Goal: Task Accomplishment & Management: Complete application form

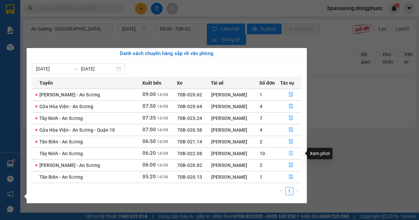
click at [292, 153] on icon "file-done" at bounding box center [290, 153] width 5 height 5
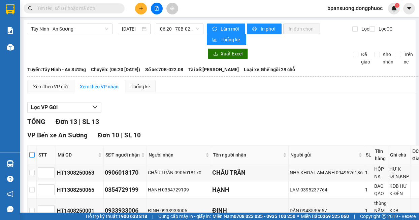
click at [31, 156] on input "checkbox" at bounding box center [31, 154] width 5 height 5
checkbox input "true"
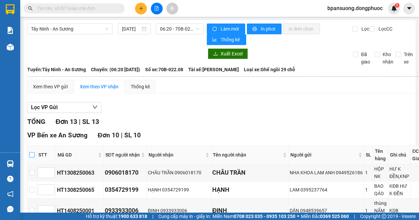
checkbox input "true"
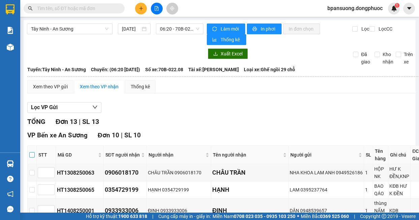
checkbox input "true"
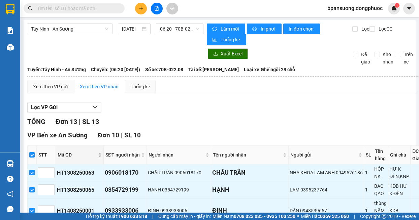
scroll to position [269, 0]
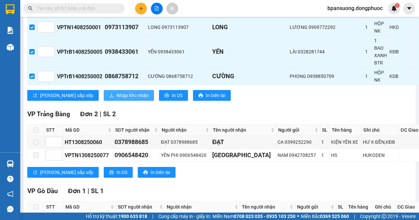
click at [104, 91] on button "Nhập kho nhận" at bounding box center [129, 95] width 50 height 11
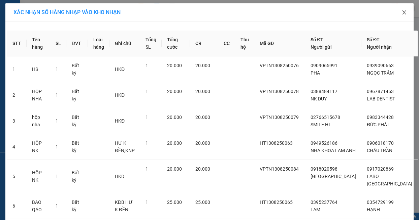
click at [397, 13] on span "Close" at bounding box center [403, 12] width 19 height 19
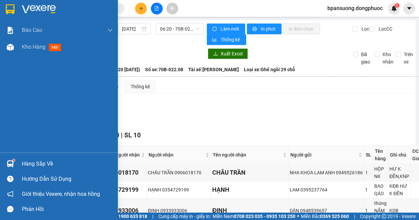
click at [9, 160] on div "Báo cáo Mẫu 1: Báo cáo dòng tiền theo nhân viên Mẫu 1: Báo cáo dòng tiền theo n…" at bounding box center [59, 110] width 118 height 220
click at [16, 162] on div at bounding box center [10, 164] width 12 height 12
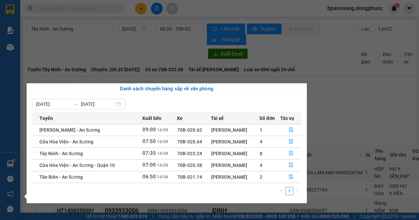
click at [344, 102] on section "Kết quả tìm kiếm ( 0 ) Bộ lọc No Data bpansuong.dongphuoc 1 Báo cáo Mẫu 1: Báo …" at bounding box center [209, 110] width 419 height 220
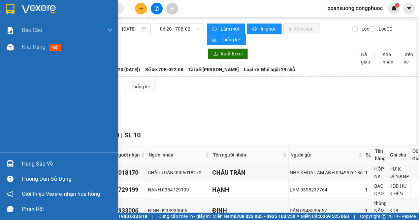
click at [8, 163] on img at bounding box center [10, 164] width 7 height 7
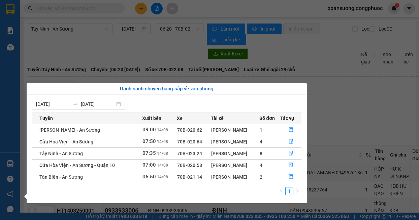
click at [353, 146] on section "Kết quả tìm kiếm ( 0 ) Bộ lọc No Data bpansuong.dongphuoc 1 Báo cáo Mẫu 1: Báo …" at bounding box center [209, 110] width 419 height 220
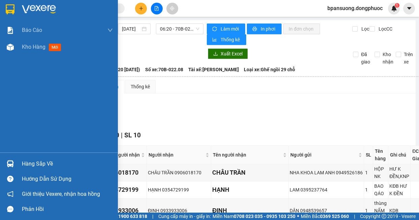
click at [9, 161] on img at bounding box center [10, 164] width 7 height 7
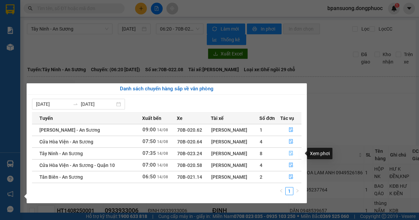
click at [292, 152] on icon "file-done" at bounding box center [291, 153] width 4 height 5
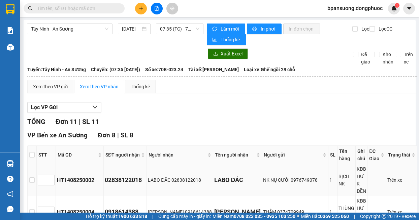
scroll to position [67, 0]
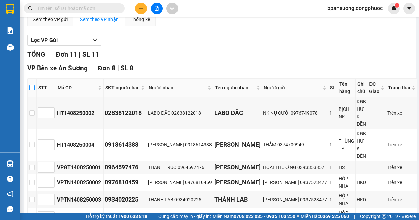
click at [35, 91] on label at bounding box center [31, 87] width 5 height 7
click at [35, 91] on input "checkbox" at bounding box center [31, 87] width 5 height 5
checkbox input "true"
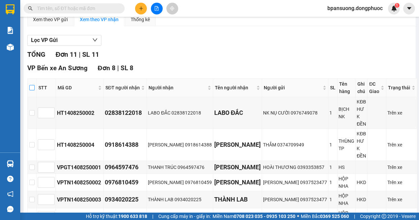
checkbox input "true"
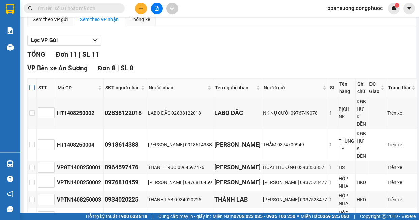
checkbox input "true"
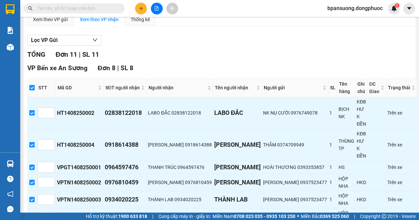
click at [35, 89] on input "checkbox" at bounding box center [31, 87] width 5 height 5
checkbox input "false"
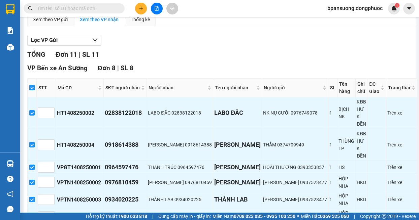
checkbox input "false"
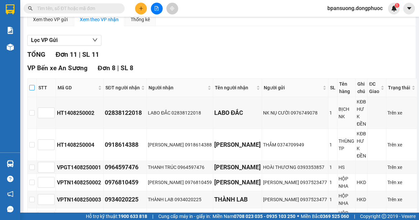
scroll to position [0, 0]
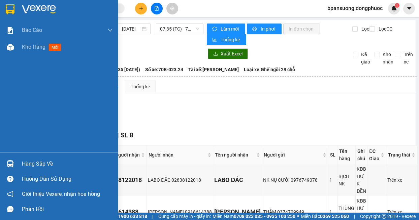
click at [11, 162] on img at bounding box center [10, 164] width 7 height 7
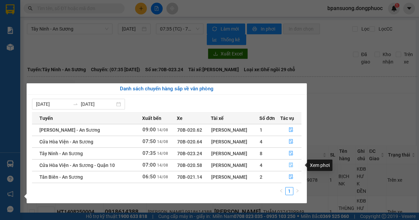
click at [291, 164] on icon "file-done" at bounding box center [290, 165] width 5 height 5
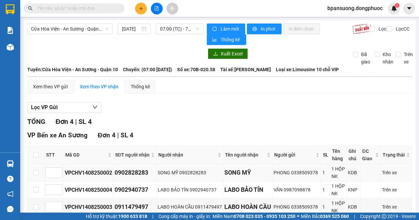
scroll to position [77, 0]
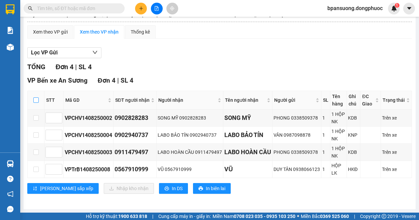
click at [36, 98] on input "checkbox" at bounding box center [35, 100] width 5 height 5
checkbox input "true"
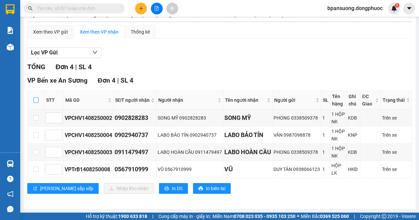
checkbox input "true"
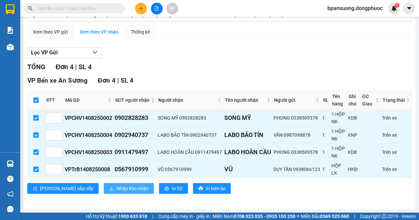
click at [116, 187] on span "Nhập kho nhận" at bounding box center [132, 188] width 32 height 7
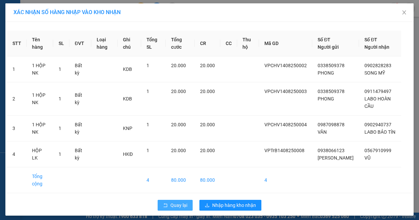
click at [178, 207] on span "Quay lại" at bounding box center [178, 205] width 17 height 7
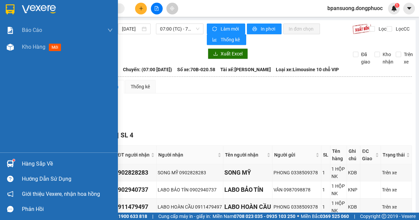
click at [12, 168] on div at bounding box center [10, 164] width 12 height 12
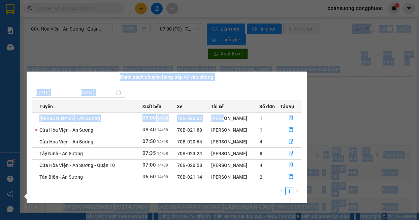
drag, startPoint x: 233, startPoint y: 182, endPoint x: 238, endPoint y: 206, distance: 24.7
click at [238, 206] on body "Kết quả tìm kiếm ( 0 ) Bộ lọc No Data bpansuong.dongphuoc 1 Báo cáo Mẫu 1: Báo …" at bounding box center [209, 110] width 419 height 220
click at [281, 54] on section "Kết quả tìm kiếm ( 0 ) Bộ lọc No Data bpansuong.dongphuoc 1 Báo cáo Mẫu 1: Báo …" at bounding box center [209, 110] width 419 height 220
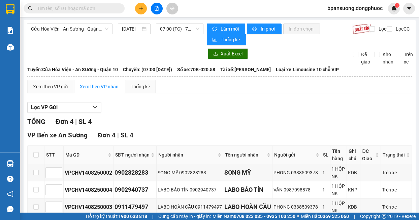
click at [281, 53] on div "Xuất Excel" at bounding box center [275, 53] width 137 height 11
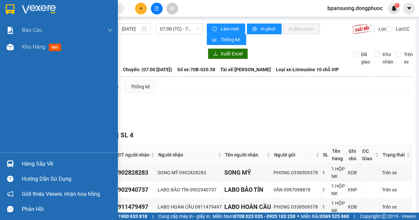
drag, startPoint x: 29, startPoint y: 167, endPoint x: 41, endPoint y: 168, distance: 11.8
click at [30, 168] on div "Hàng sắp về" at bounding box center [67, 164] width 91 height 10
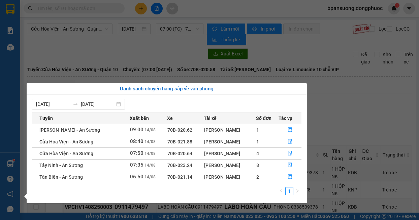
click at [169, 166] on span "70B-023.24" at bounding box center [179, 165] width 25 height 5
drag, startPoint x: 171, startPoint y: 166, endPoint x: 181, endPoint y: 165, distance: 10.1
click at [181, 165] on span "70B-023.24" at bounding box center [179, 165] width 25 height 5
click at [44, 35] on section "Kết quả tìm kiếm ( 0 ) Bộ lọc No Data bpansuong.dongphuoc 1 Báo cáo Mẫu 1: Báo …" at bounding box center [209, 110] width 419 height 220
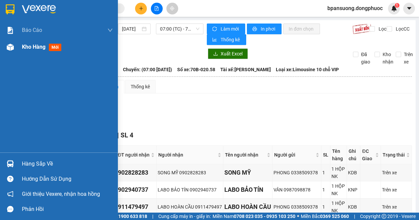
drag, startPoint x: 23, startPoint y: 51, endPoint x: 56, endPoint y: 44, distance: 33.4
click at [27, 48] on div "Kho hàng mới" at bounding box center [67, 47] width 91 height 17
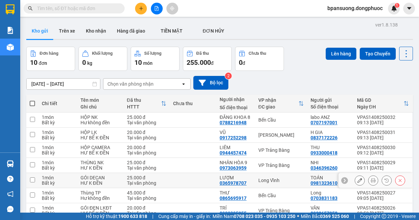
scroll to position [79, 0]
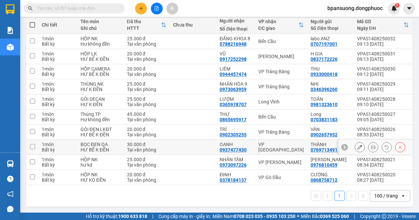
click at [258, 150] on div "VP [GEOGRAPHIC_DATA]" at bounding box center [280, 147] width 45 height 11
checkbox input "true"
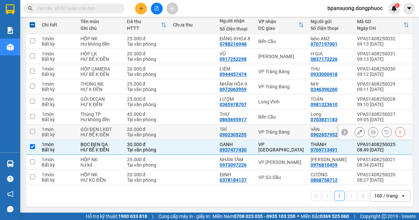
click at [261, 136] on td "VP Trảng Bàng" at bounding box center [281, 132] width 52 height 15
checkbox input "true"
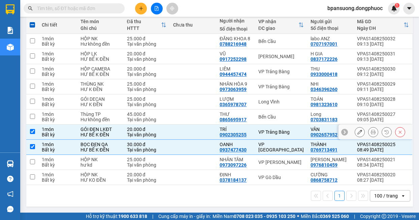
scroll to position [11, 0]
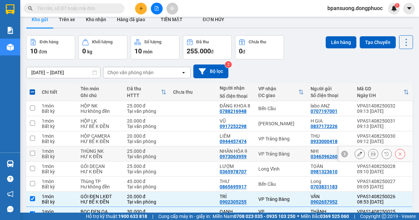
drag, startPoint x: 270, startPoint y: 156, endPoint x: 270, endPoint y: 151, distance: 5.1
click at [270, 155] on div "VP Trảng Bàng" at bounding box center [280, 153] width 45 height 5
checkbox input "true"
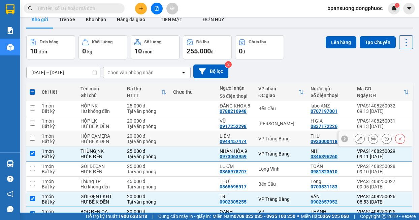
click at [270, 137] on div "VP Trảng Bàng" at bounding box center [280, 138] width 45 height 5
checkbox input "true"
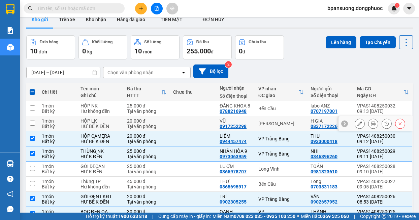
click at [274, 122] on div "[PERSON_NAME]" at bounding box center [280, 123] width 45 height 5
checkbox input "true"
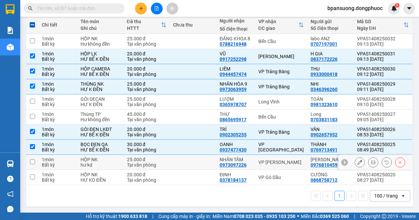
scroll to position [0, 0]
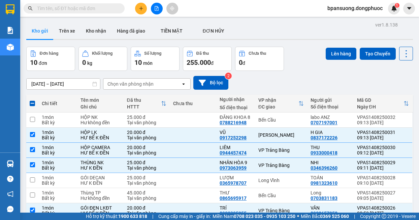
click at [31, 106] on span at bounding box center [32, 103] width 5 height 5
click at [32, 100] on input "checkbox" at bounding box center [32, 100] width 0 height 0
checkbox input "true"
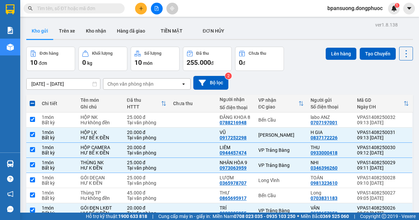
checkbox input "true"
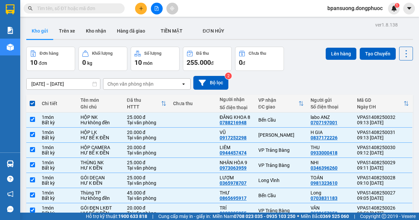
click at [33, 106] on span at bounding box center [32, 103] width 5 height 5
click at [32, 100] on input "checkbox" at bounding box center [32, 100] width 0 height 0
checkbox input "false"
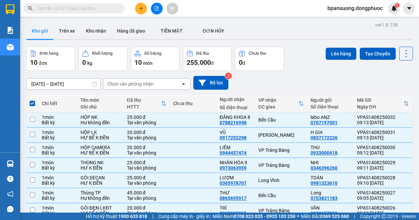
checkbox input "false"
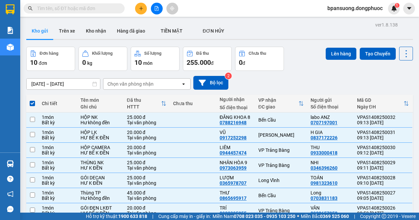
checkbox input "false"
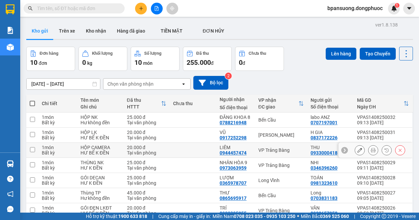
scroll to position [79, 0]
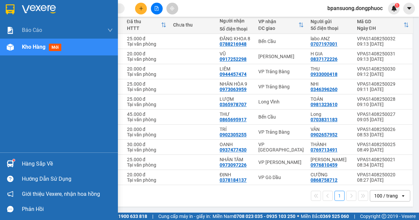
click at [11, 163] on img at bounding box center [10, 164] width 7 height 7
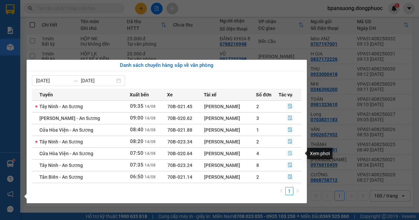
click at [286, 151] on button "button" at bounding box center [290, 153] width 23 height 11
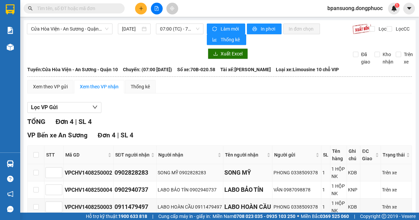
scroll to position [77, 0]
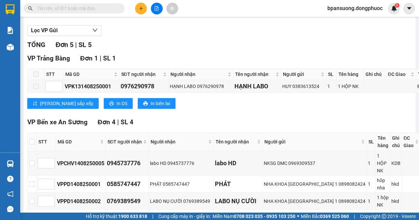
click at [36, 78] on label at bounding box center [35, 74] width 5 height 7
click at [34, 142] on input "checkbox" at bounding box center [31, 141] width 5 height 5
checkbox input "true"
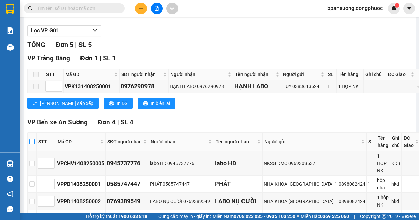
checkbox input "true"
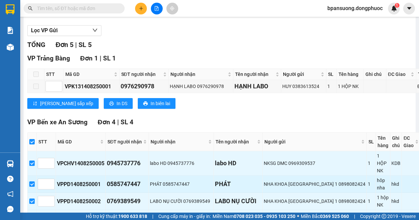
scroll to position [132, 0]
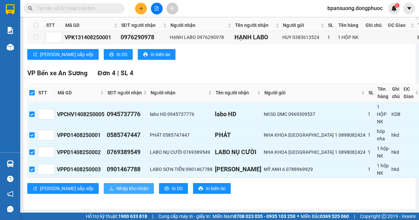
click at [116, 185] on span "Nhập kho nhận" at bounding box center [132, 188] width 32 height 7
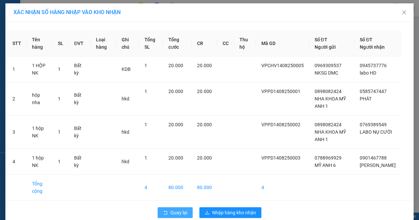
drag, startPoint x: 172, startPoint y: 220, endPoint x: 170, endPoint y: 217, distance: 3.6
click at [170, 217] on span "Quay lại" at bounding box center [178, 212] width 17 height 7
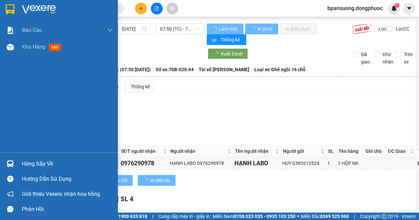
click at [9, 163] on img at bounding box center [10, 164] width 7 height 7
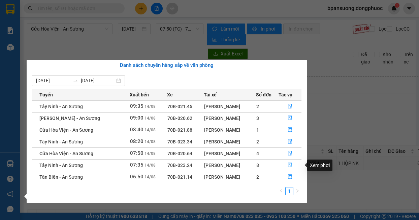
click at [288, 166] on icon "file-done" at bounding box center [289, 165] width 5 height 5
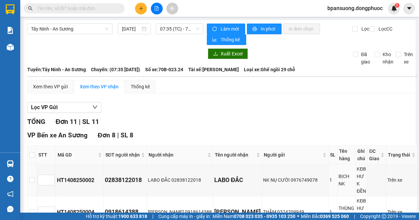
scroll to position [67, 0]
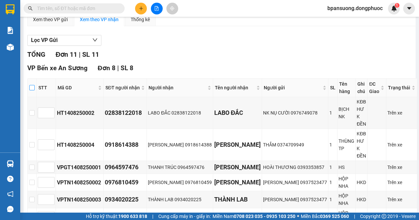
click at [35, 87] on input "checkbox" at bounding box center [31, 87] width 5 height 5
checkbox input "true"
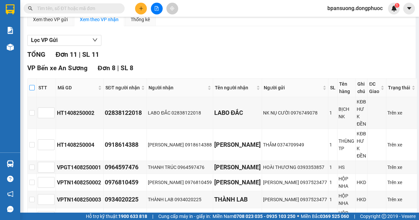
checkbox input "true"
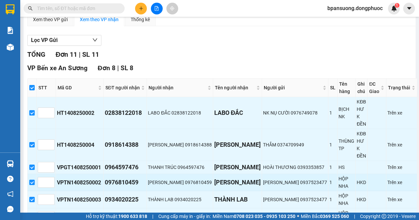
scroll to position [135, 0]
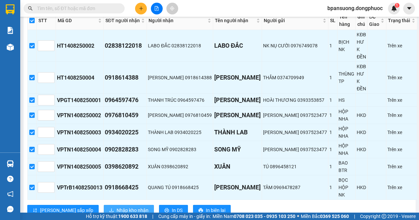
click at [116, 207] on span "Nhập kho nhận" at bounding box center [132, 210] width 32 height 7
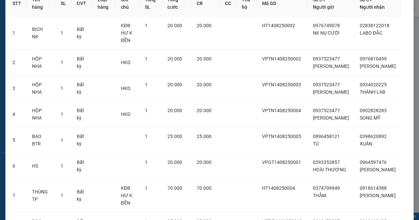
scroll to position [107, 0]
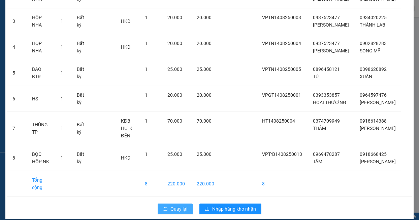
click at [181, 206] on span "Quay lại" at bounding box center [178, 209] width 17 height 7
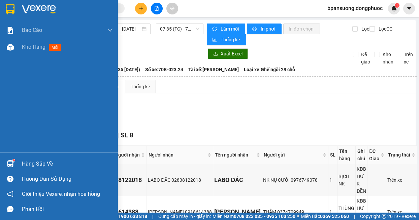
click at [8, 162] on img at bounding box center [10, 164] width 7 height 7
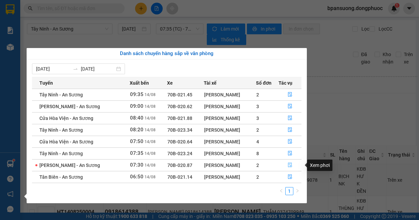
click at [290, 168] on span "file-done" at bounding box center [289, 165] width 5 height 5
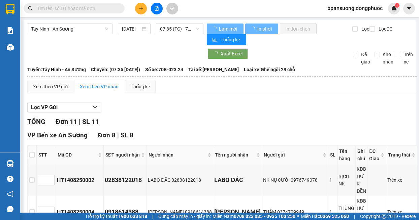
scroll to position [21, 0]
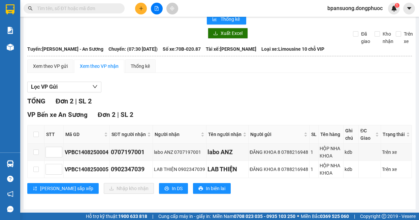
click at [35, 131] on th at bounding box center [36, 135] width 17 height 19
click at [35, 135] on input "checkbox" at bounding box center [35, 134] width 5 height 5
checkbox input "true"
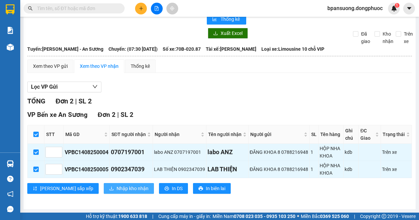
click at [116, 189] on span "Nhập kho nhận" at bounding box center [132, 188] width 32 height 7
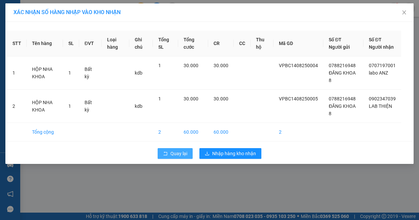
click at [183, 158] on span "Quay lại" at bounding box center [178, 153] width 17 height 7
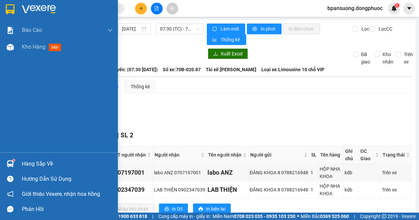
click at [18, 156] on div "Hàng sắp về Hướng dẫn sử dụng Giới thiệu Vexere, nhận hoa hồng Phản hồi" at bounding box center [59, 185] width 118 height 64
click at [9, 162] on img at bounding box center [10, 164] width 7 height 7
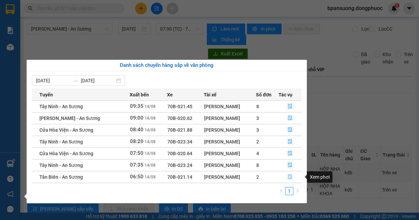
click at [288, 177] on icon "file-done" at bounding box center [290, 177] width 4 height 5
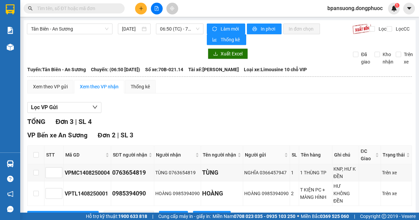
scroll to position [67, 0]
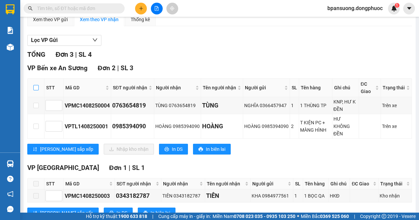
click at [36, 85] on label at bounding box center [35, 87] width 5 height 7
click at [36, 85] on input "checkbox" at bounding box center [35, 87] width 5 height 5
checkbox input "true"
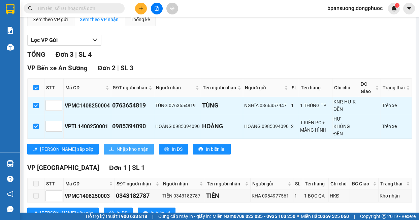
click at [116, 148] on span "Nhập kho nhận" at bounding box center [132, 149] width 32 height 7
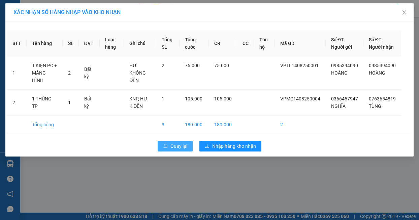
click at [179, 150] on span "Quay lại" at bounding box center [178, 146] width 17 height 7
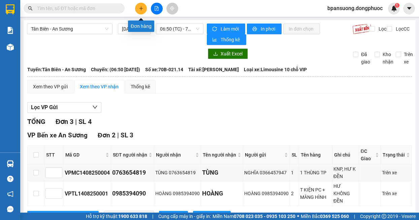
click at [138, 12] on button at bounding box center [141, 9] width 12 height 12
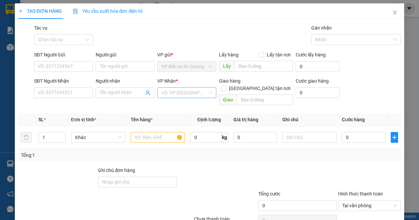
click at [168, 93] on input "search" at bounding box center [184, 93] width 46 height 10
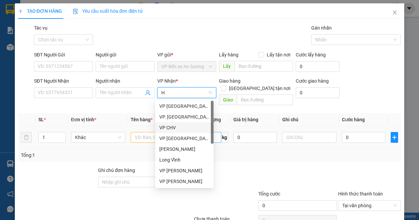
type input "HT"
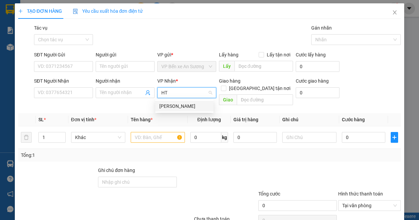
click at [176, 106] on div "[PERSON_NAME]" at bounding box center [184, 106] width 50 height 7
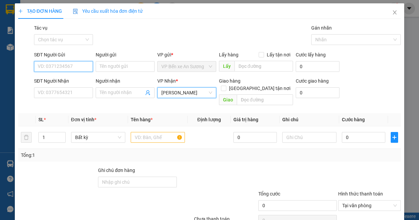
click at [72, 67] on input "SĐT Người Gửi" at bounding box center [63, 66] width 59 height 11
type input "0522222292"
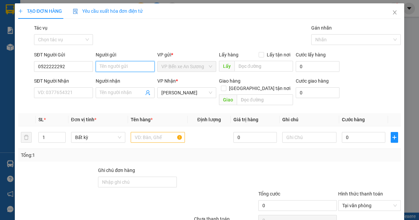
click at [113, 69] on input "Người gửi" at bounding box center [125, 66] width 59 height 11
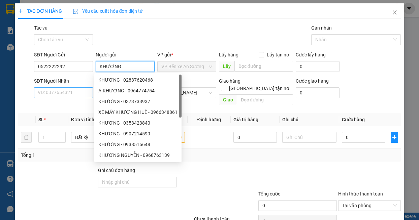
type input "KHƯƠNG"
click at [68, 93] on input "SĐT Người Nhận" at bounding box center [63, 93] width 59 height 11
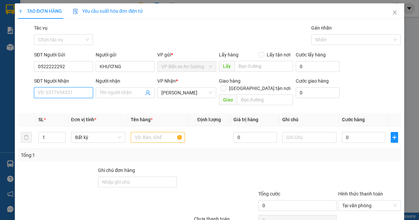
click at [68, 94] on input "SĐT Người Nhận" at bounding box center [63, 93] width 59 height 11
type input "0918040949"
click at [123, 91] on input "Người nhận" at bounding box center [122, 92] width 44 height 7
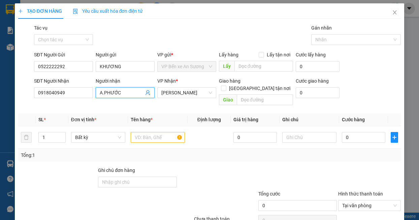
type input "A.PHƯỚC"
drag, startPoint x: 243, startPoint y: 163, endPoint x: 226, endPoint y: 149, distance: 22.5
click at [244, 167] on div at bounding box center [217, 179] width 80 height 24
click at [158, 131] on div at bounding box center [158, 137] width 54 height 13
click at [154, 132] on input "text" at bounding box center [158, 137] width 54 height 11
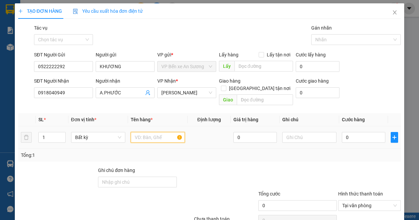
click at [154, 132] on input "text" at bounding box center [158, 137] width 54 height 11
click at [305, 132] on input "text" at bounding box center [309, 137] width 54 height 11
type input "HƯ KO ĐỀN"
click at [346, 152] on div "Tổng: 1" at bounding box center [209, 155] width 377 height 7
click at [355, 132] on input "0" at bounding box center [363, 137] width 43 height 11
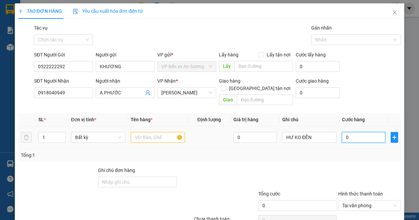
type input "5"
type input "0"
type input "03"
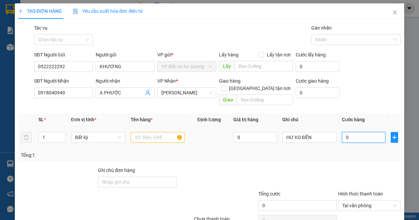
type input "3"
type input "035"
type input "35"
type input "35.000"
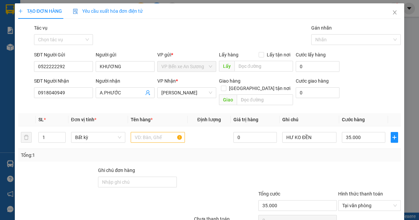
click at [357, 152] on div "Tổng: 1" at bounding box center [209, 155] width 377 height 7
click at [151, 132] on input "text" at bounding box center [158, 137] width 54 height 11
type input "THÙNG MÁY HÀN"
click at [327, 152] on div "Tổng: 1" at bounding box center [209, 155] width 377 height 7
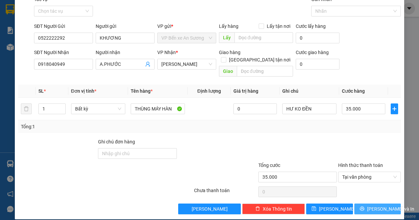
click at [359, 204] on button "[PERSON_NAME] và In" at bounding box center [377, 209] width 47 height 11
